Goal: Transaction & Acquisition: Download file/media

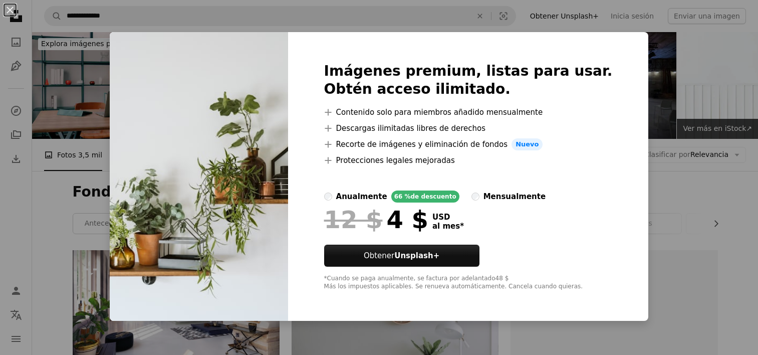
scroll to position [652, 0]
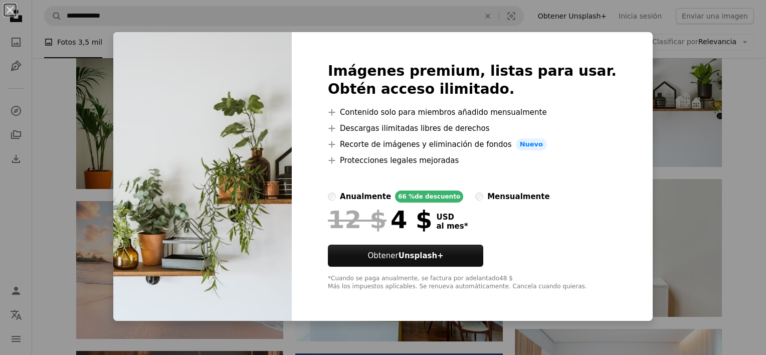
click at [651, 174] on div "An X shape Imágenes premium, listas para usar. Obtén acceso ilimitado. A plus s…" at bounding box center [383, 177] width 766 height 355
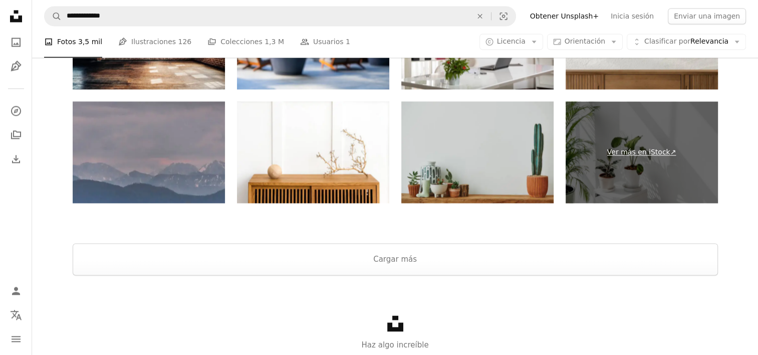
scroll to position [1504, 0]
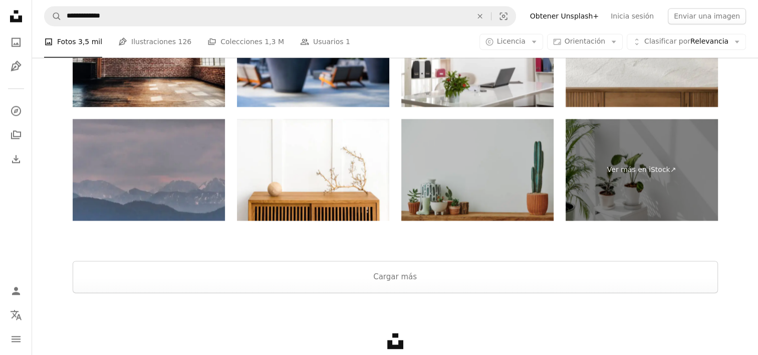
click at [479, 183] on img at bounding box center [477, 170] width 152 height 102
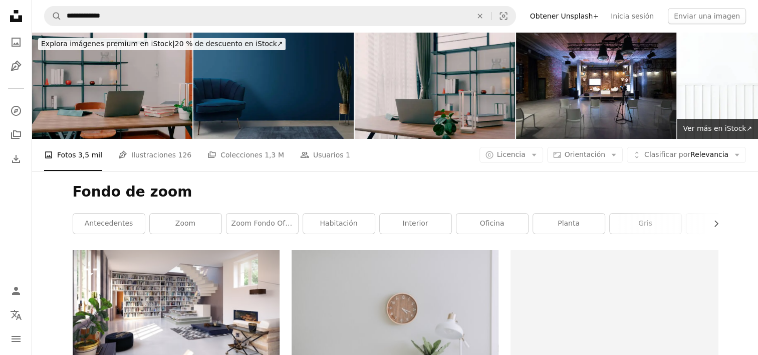
scroll to position [0, 0]
click at [738, 154] on icon "button" at bounding box center [737, 155] width 5 height 3
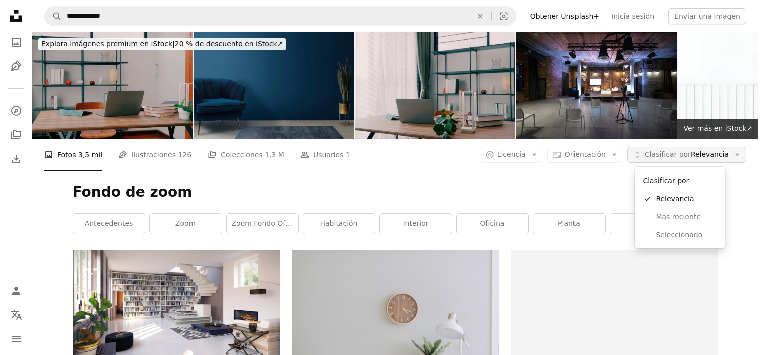
click at [738, 154] on icon "button" at bounding box center [737, 155] width 5 height 3
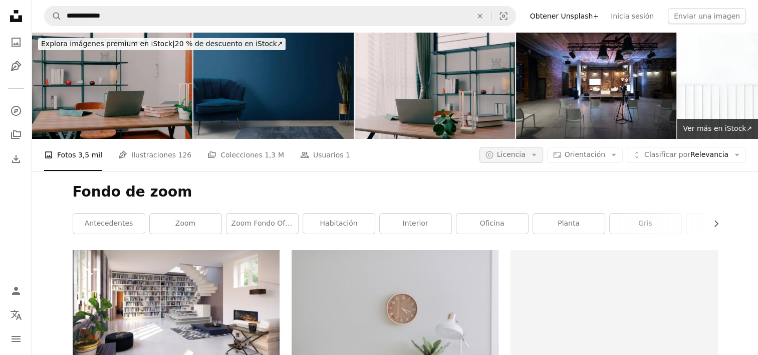
click at [539, 152] on icon "Arrow down" at bounding box center [534, 154] width 9 height 9
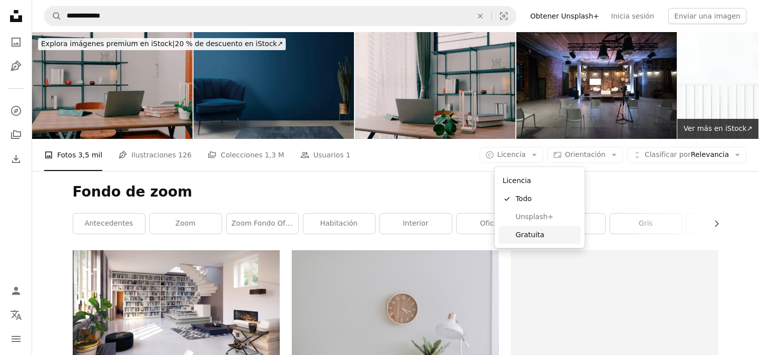
click at [541, 235] on span "Gratuita" at bounding box center [545, 235] width 61 height 10
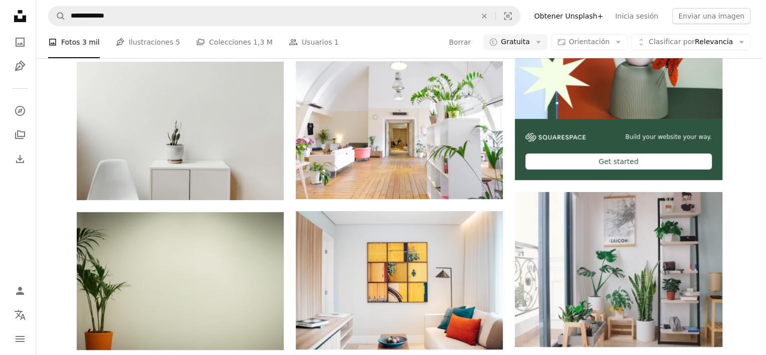
scroll to position [451, 0]
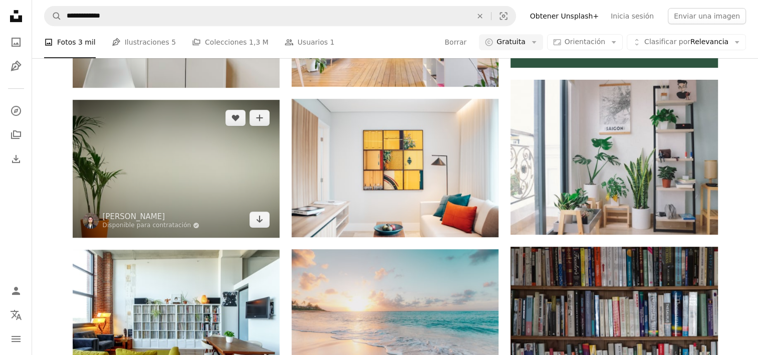
click at [217, 206] on img at bounding box center [176, 169] width 207 height 138
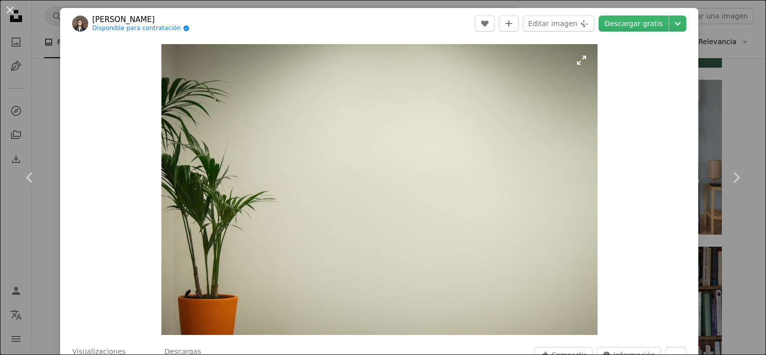
scroll to position [100, 0]
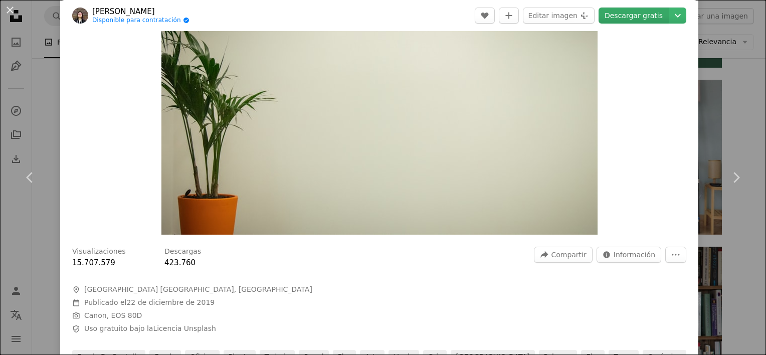
click at [628, 19] on link "Descargar gratis" at bounding box center [633, 16] width 70 height 16
